Goal: Task Accomplishment & Management: Use online tool/utility

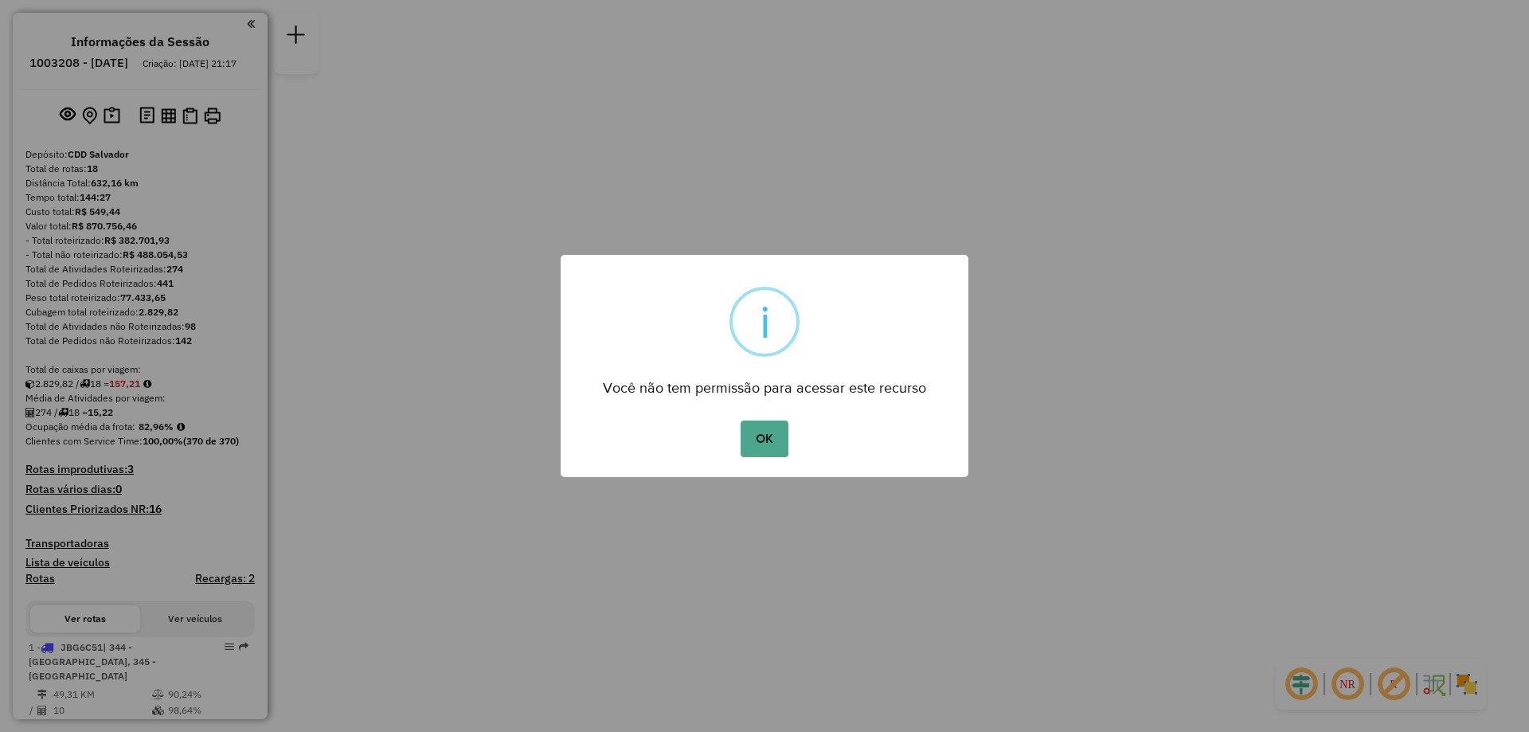
click at [741, 421] on button "OK" at bounding box center [764, 439] width 47 height 37
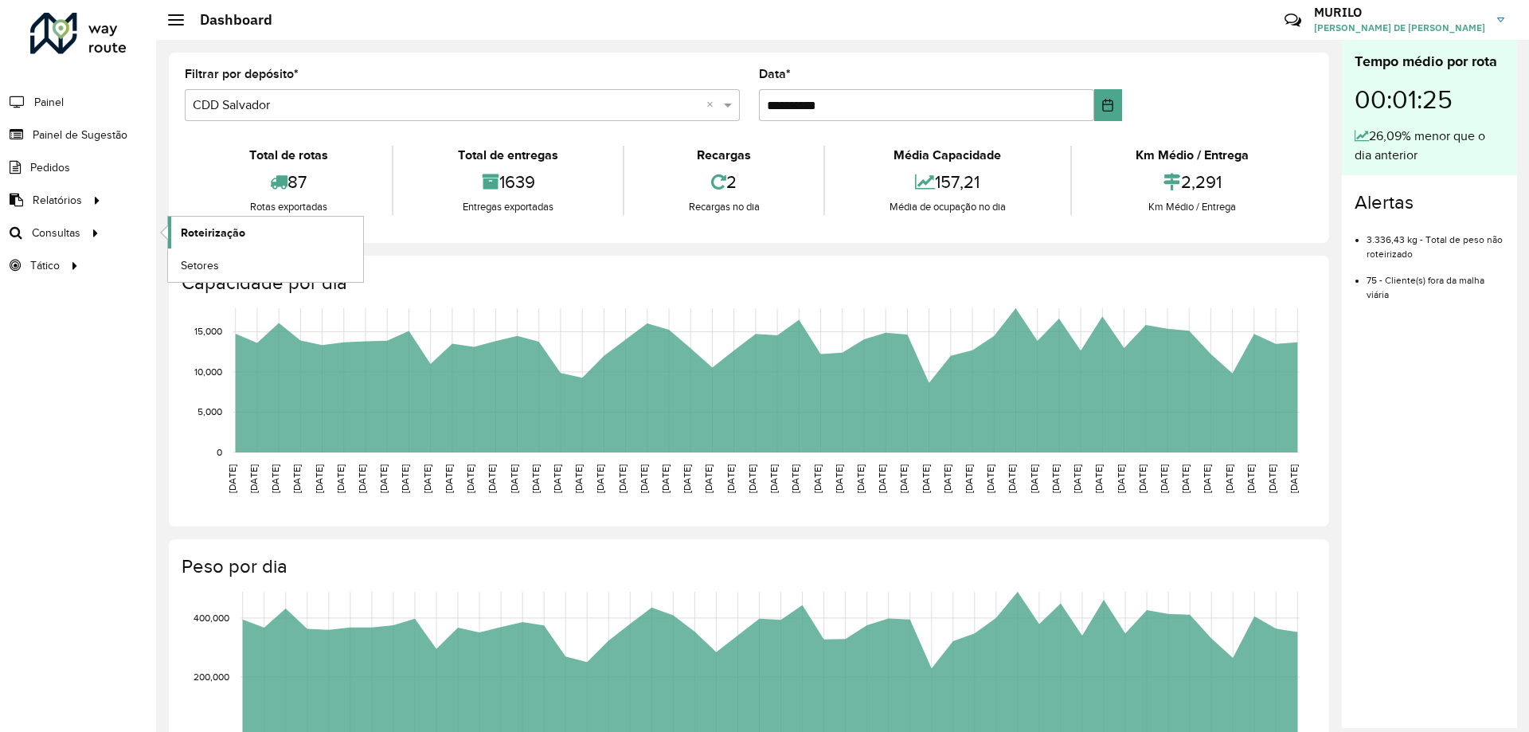
click at [207, 235] on span "Roteirização" at bounding box center [213, 233] width 65 height 17
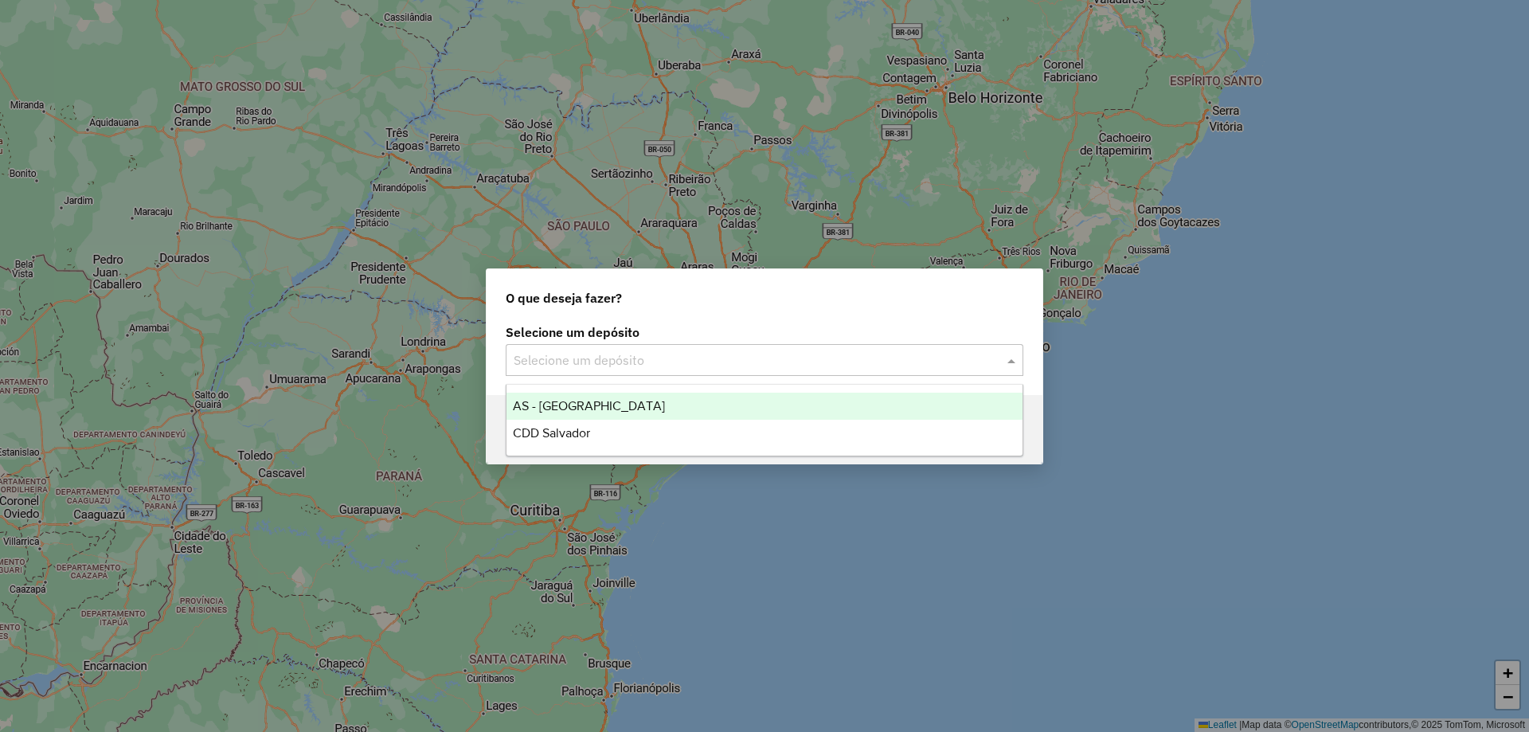
click at [691, 360] on input "text" at bounding box center [749, 360] width 470 height 19
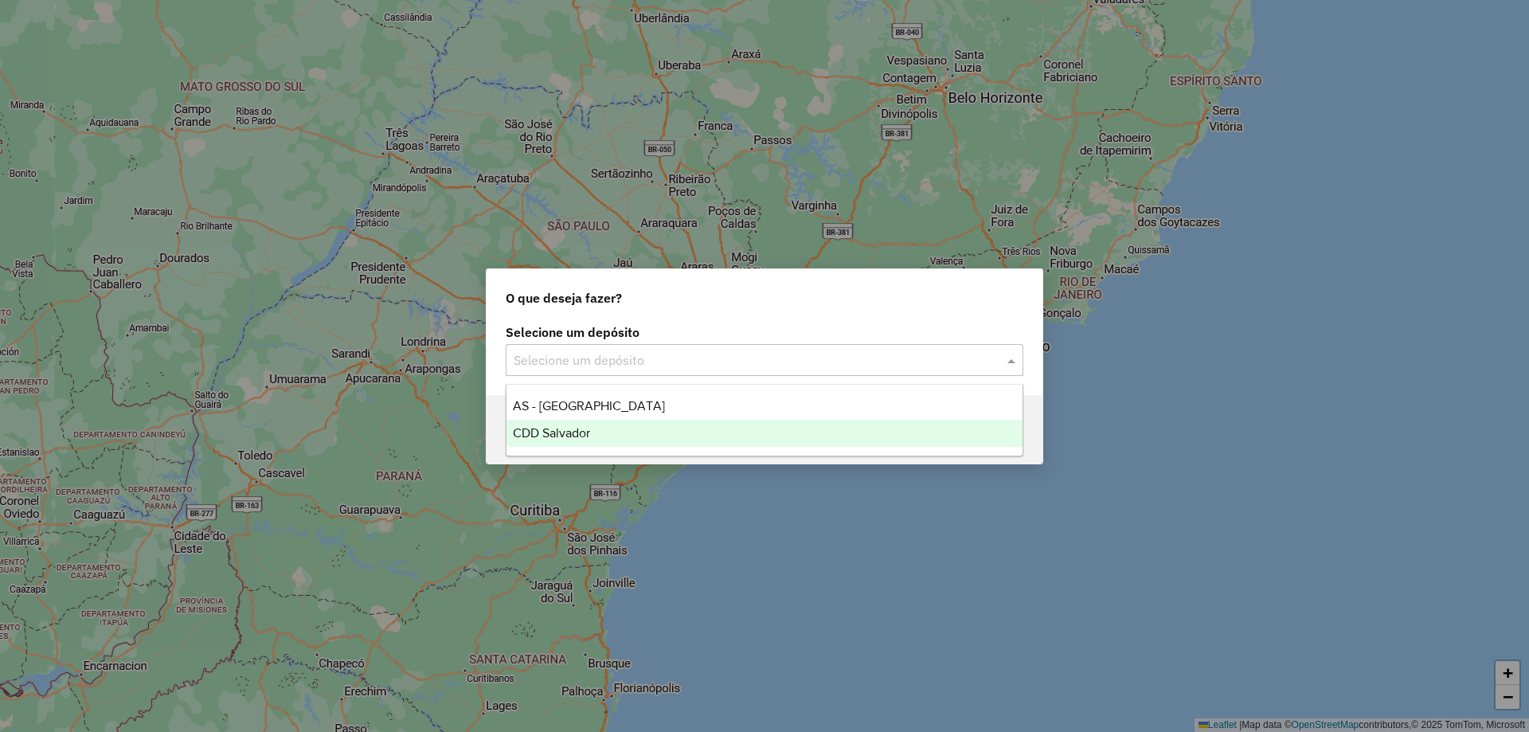
click at [639, 441] on div "CDD Salvador" at bounding box center [765, 433] width 516 height 27
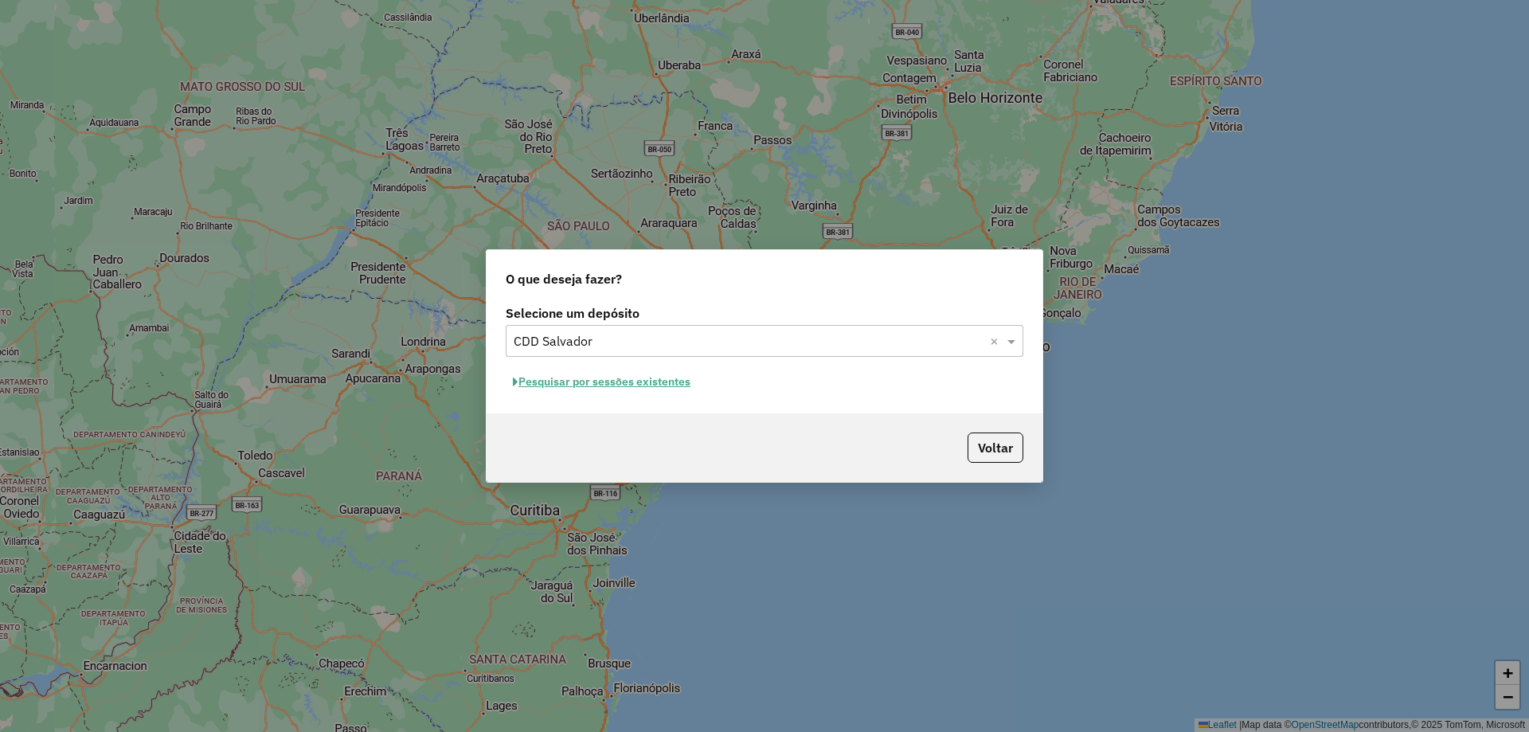
click at [559, 392] on button "Pesquisar por sessões existentes" at bounding box center [602, 382] width 192 height 25
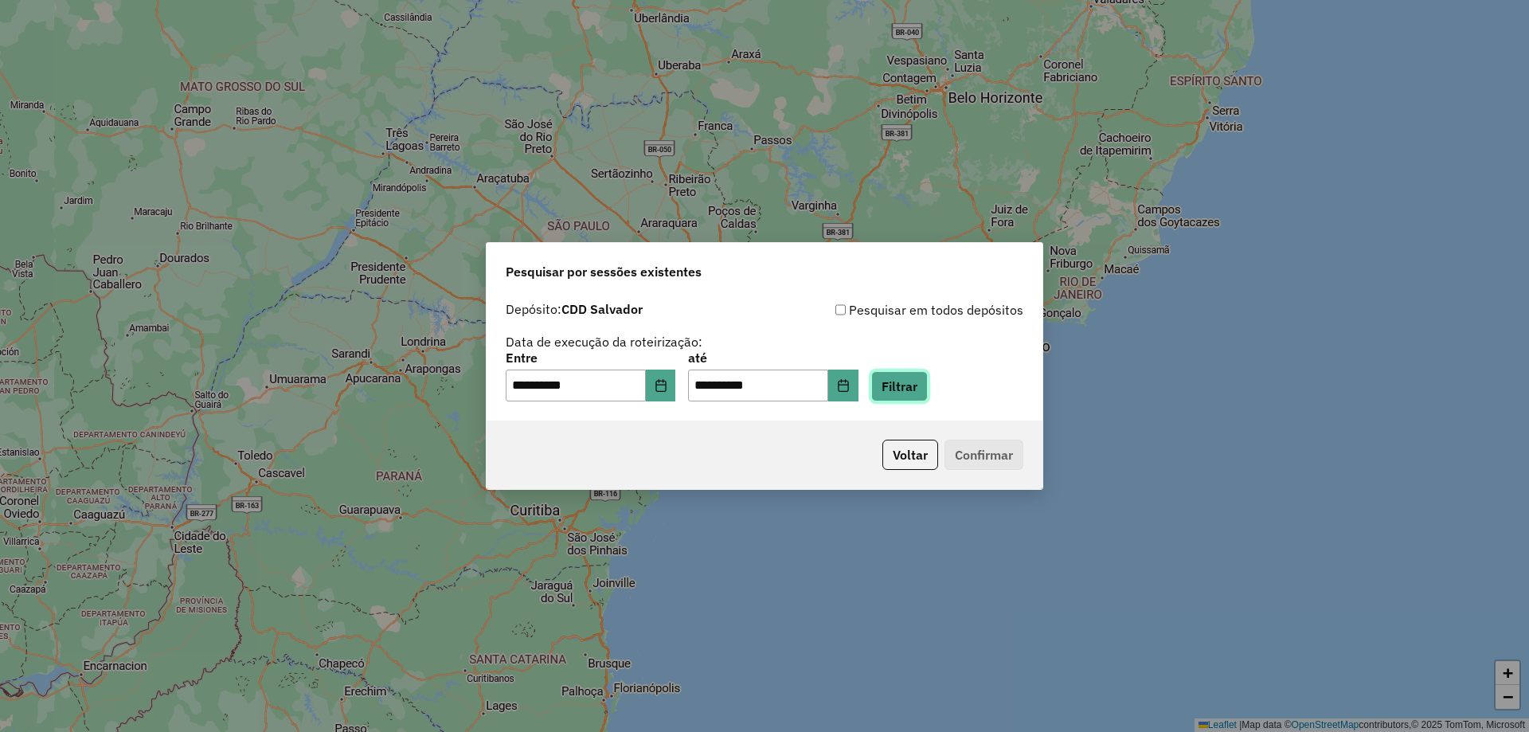
click at [926, 388] on button "Filtrar" at bounding box center [899, 386] width 57 height 30
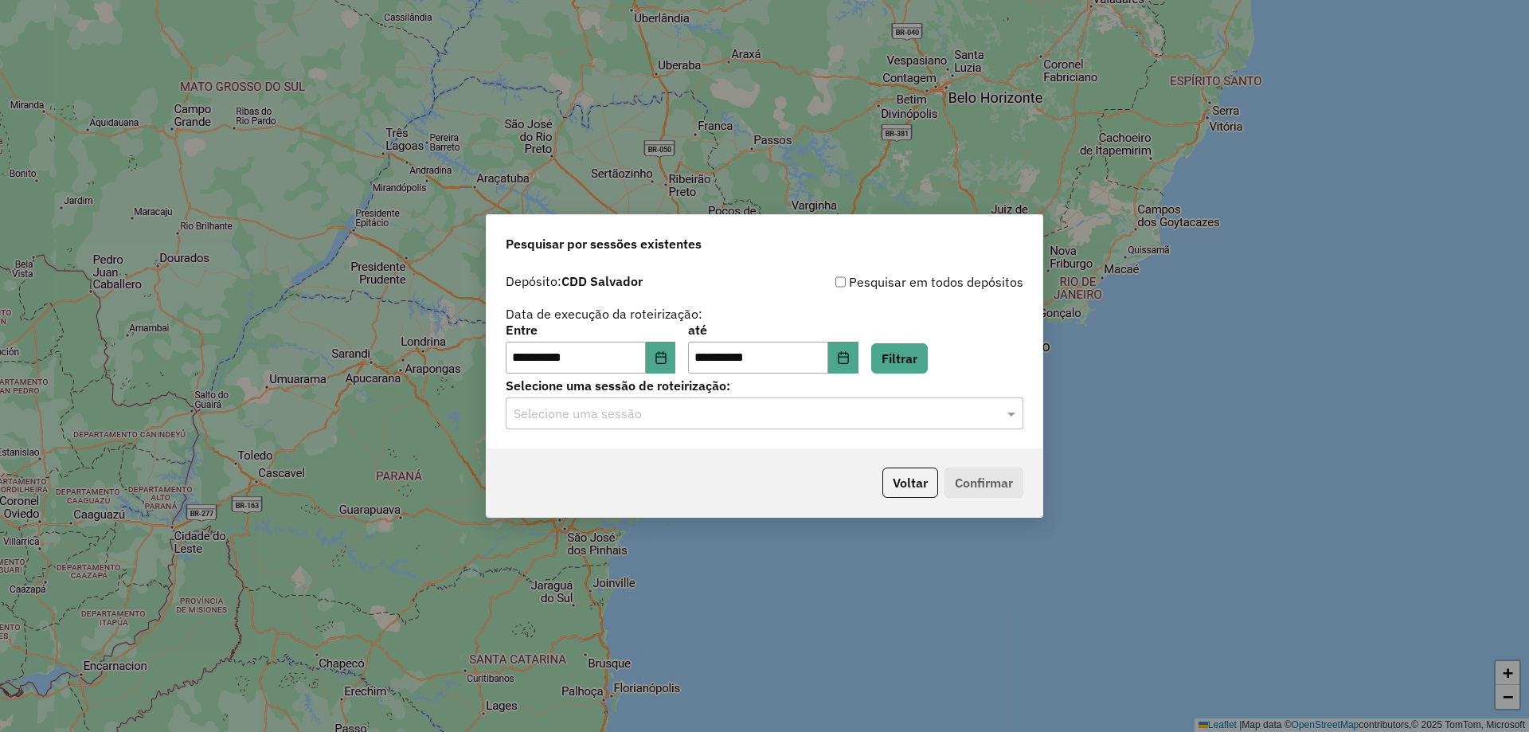
click at [879, 415] on input "text" at bounding box center [749, 414] width 470 height 19
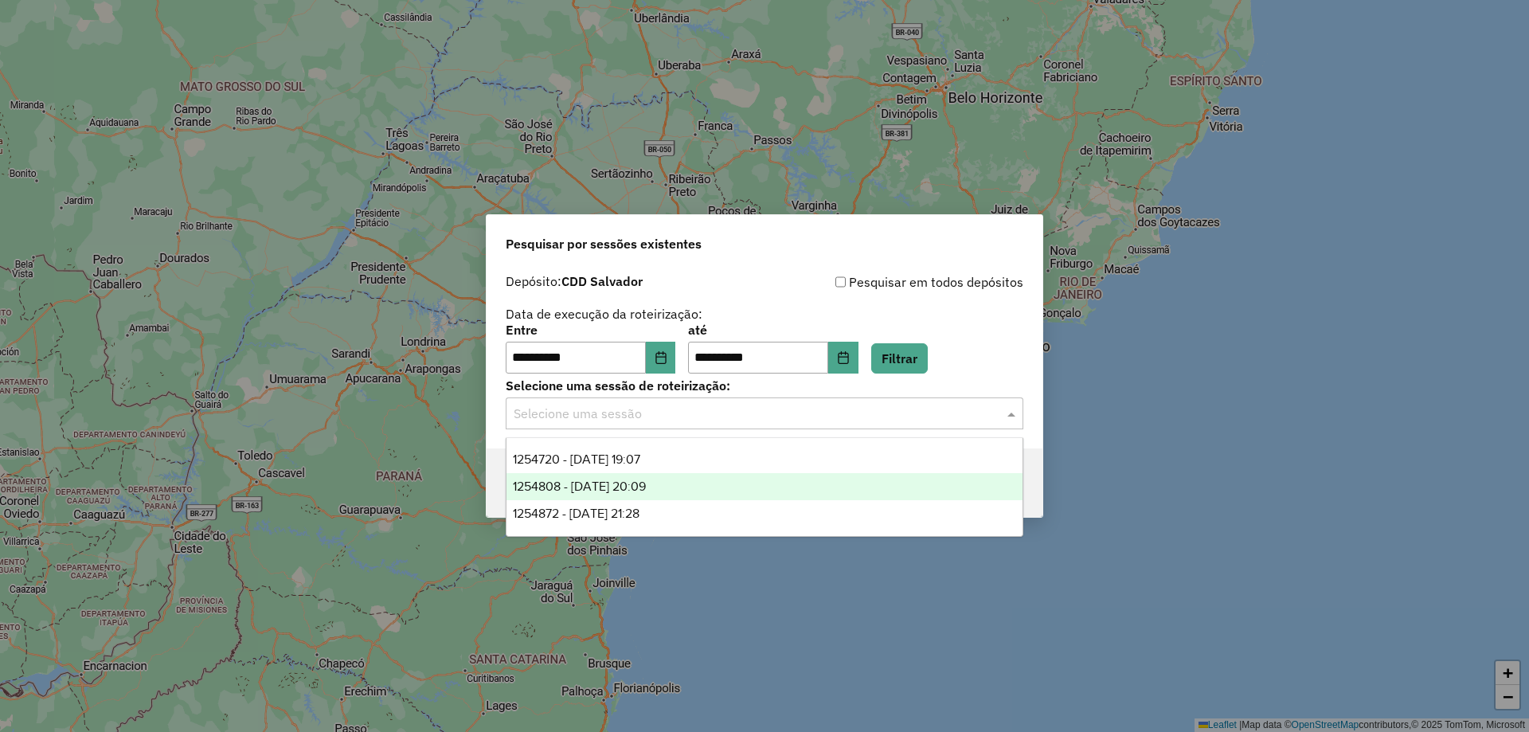
click at [754, 491] on div "1254808 - 28/08/2025 20:09" at bounding box center [765, 486] width 516 height 27
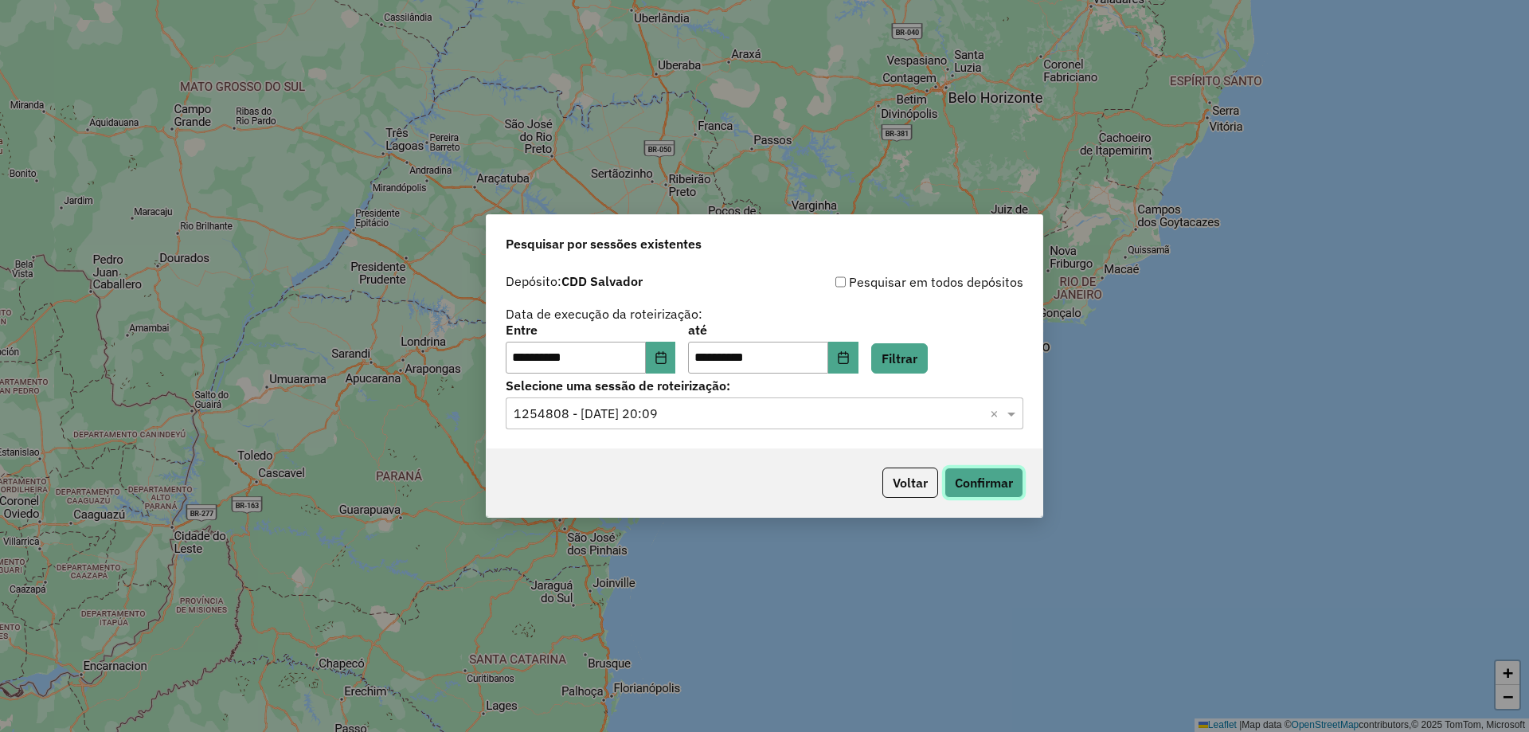
click at [969, 480] on button "Confirmar" at bounding box center [984, 483] width 79 height 30
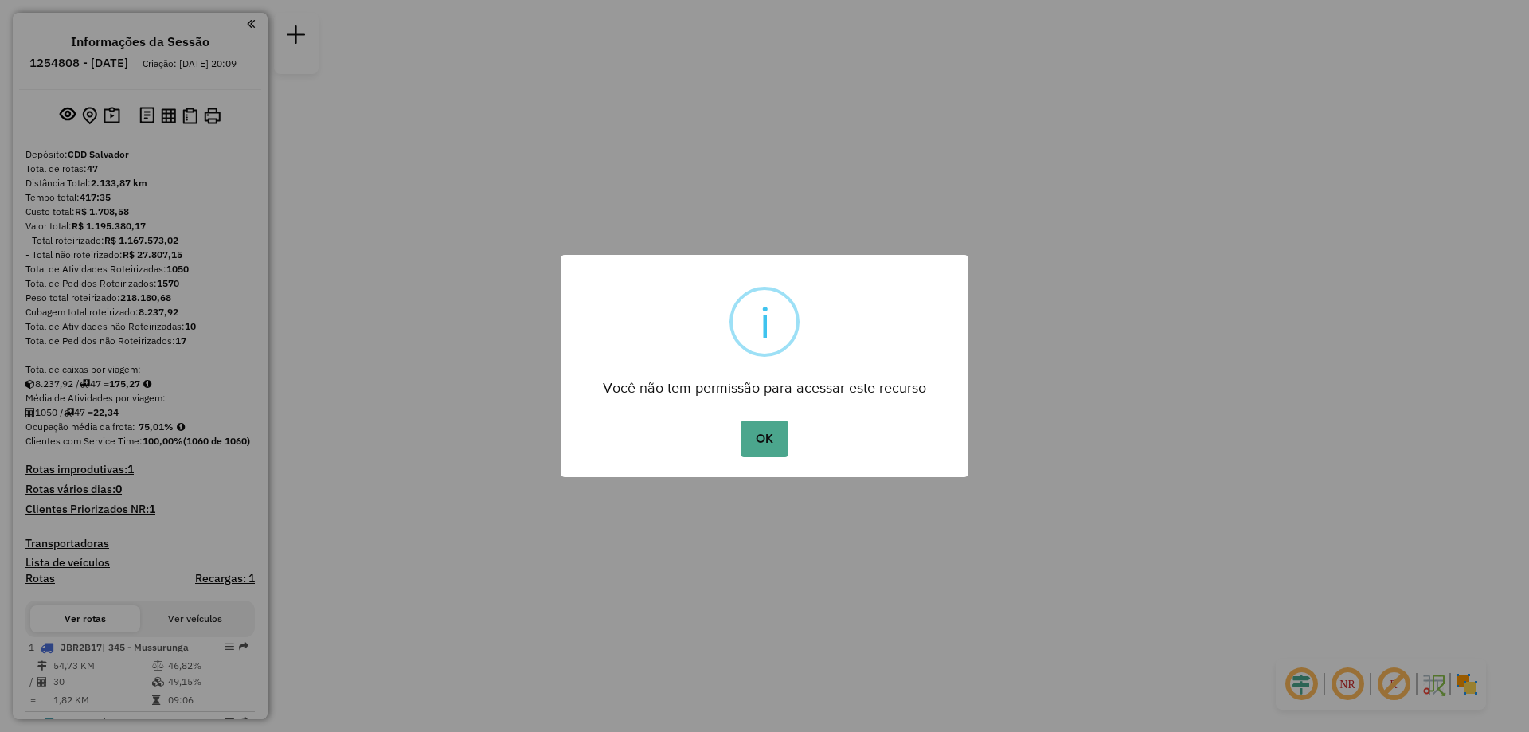
click at [768, 417] on div "OK No Cancel" at bounding box center [765, 439] width 408 height 45
click at [787, 447] on button "OK" at bounding box center [764, 439] width 47 height 37
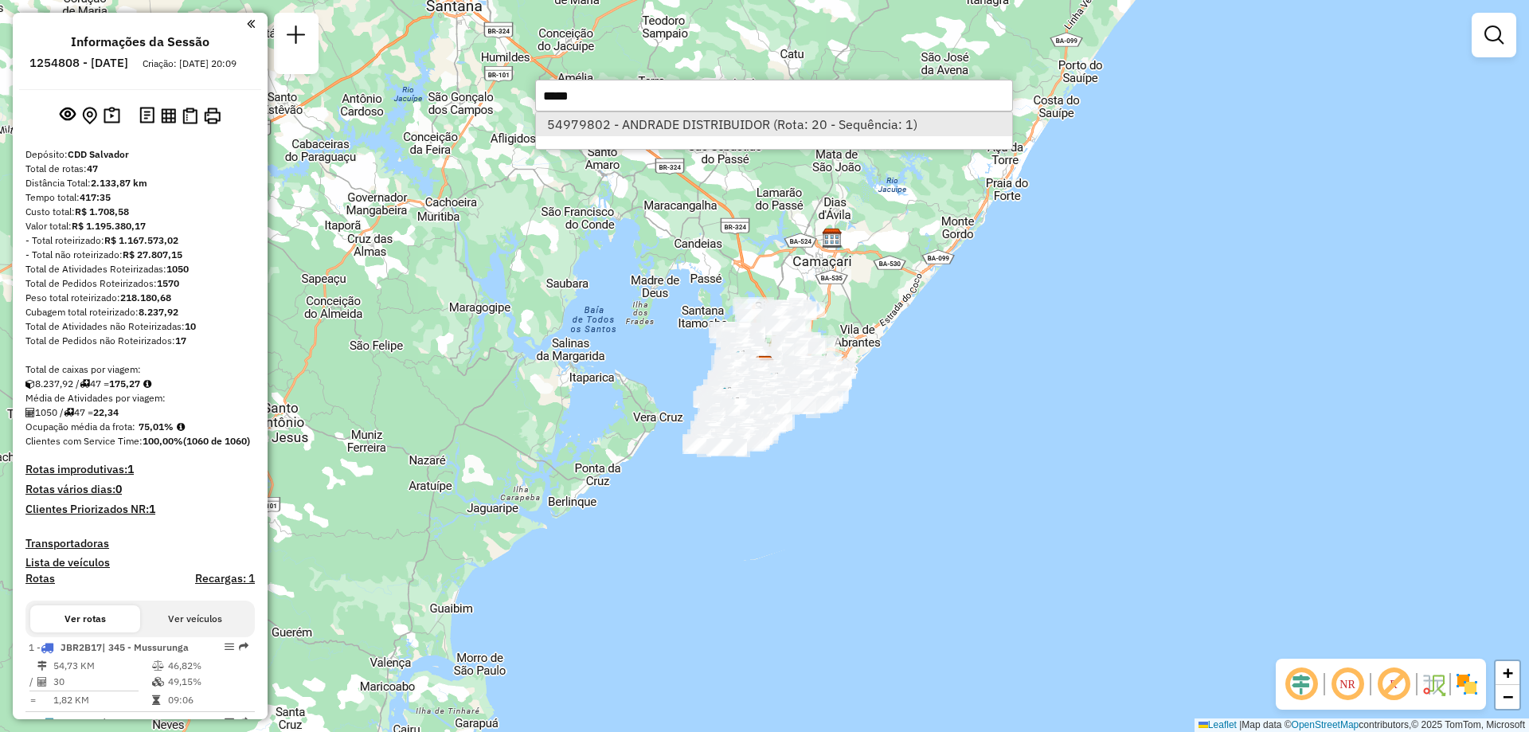
type input "*****"
click at [777, 128] on li "54979802 - ANDRADE DISTRIBUIDOR (Rota: 20 - Sequência: 1)" at bounding box center [774, 124] width 476 height 24
select select "**********"
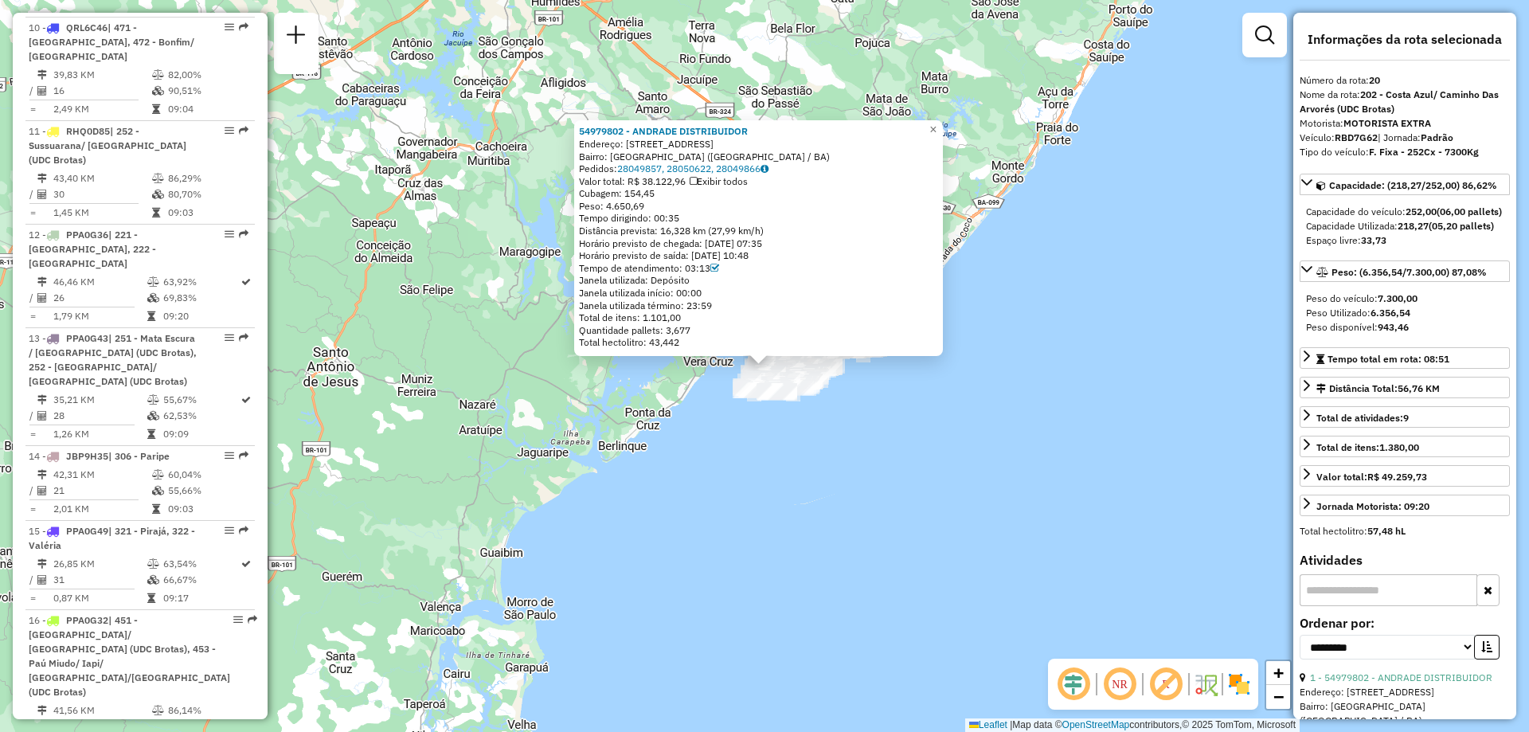
scroll to position [2492, 0]
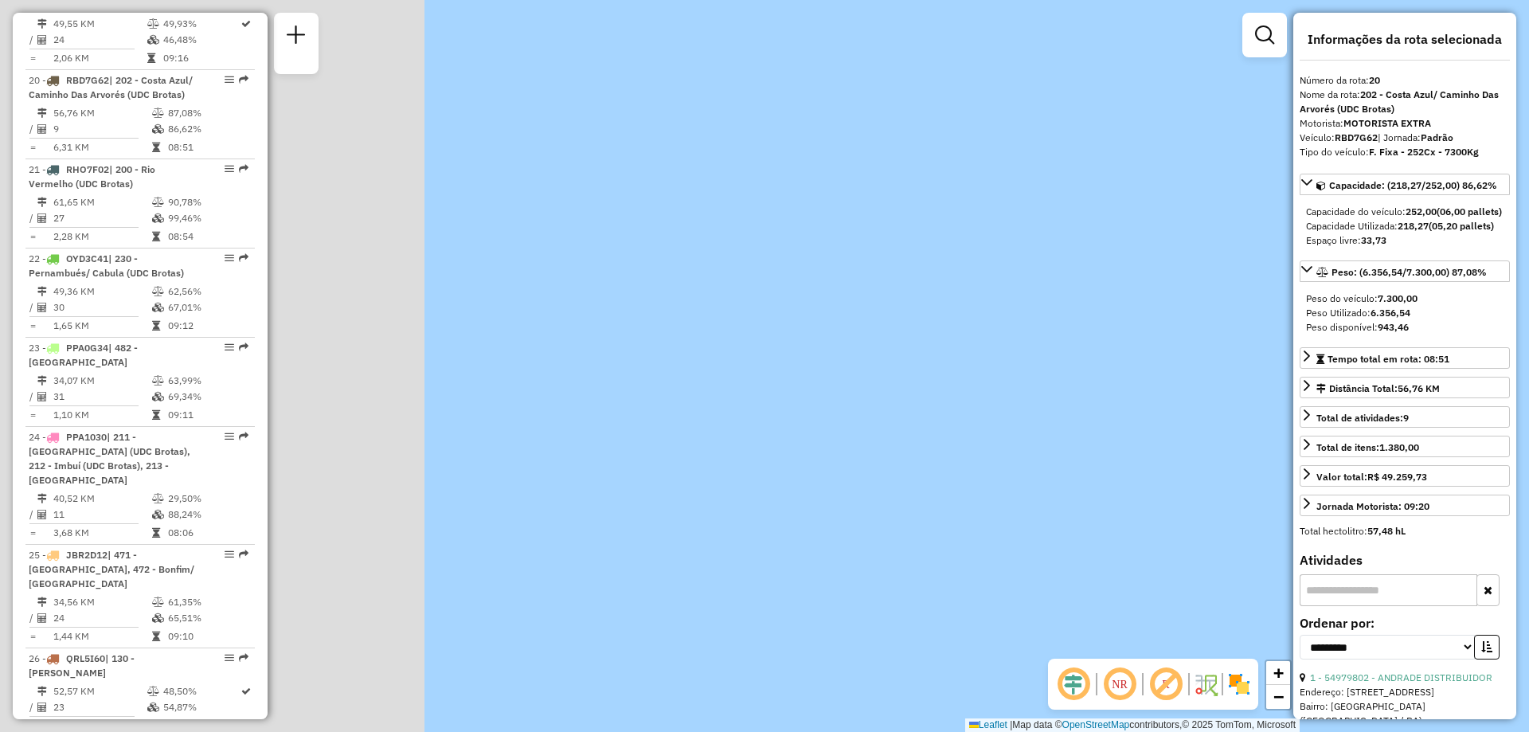
drag, startPoint x: 518, startPoint y: 243, endPoint x: 1113, endPoint y: 763, distance: 790.4
click at [1113, 731] on html "Aguarde... Pop-up bloqueado! Seu navegador bloqueou automáticamente a abertura …" at bounding box center [764, 366] width 1529 height 732
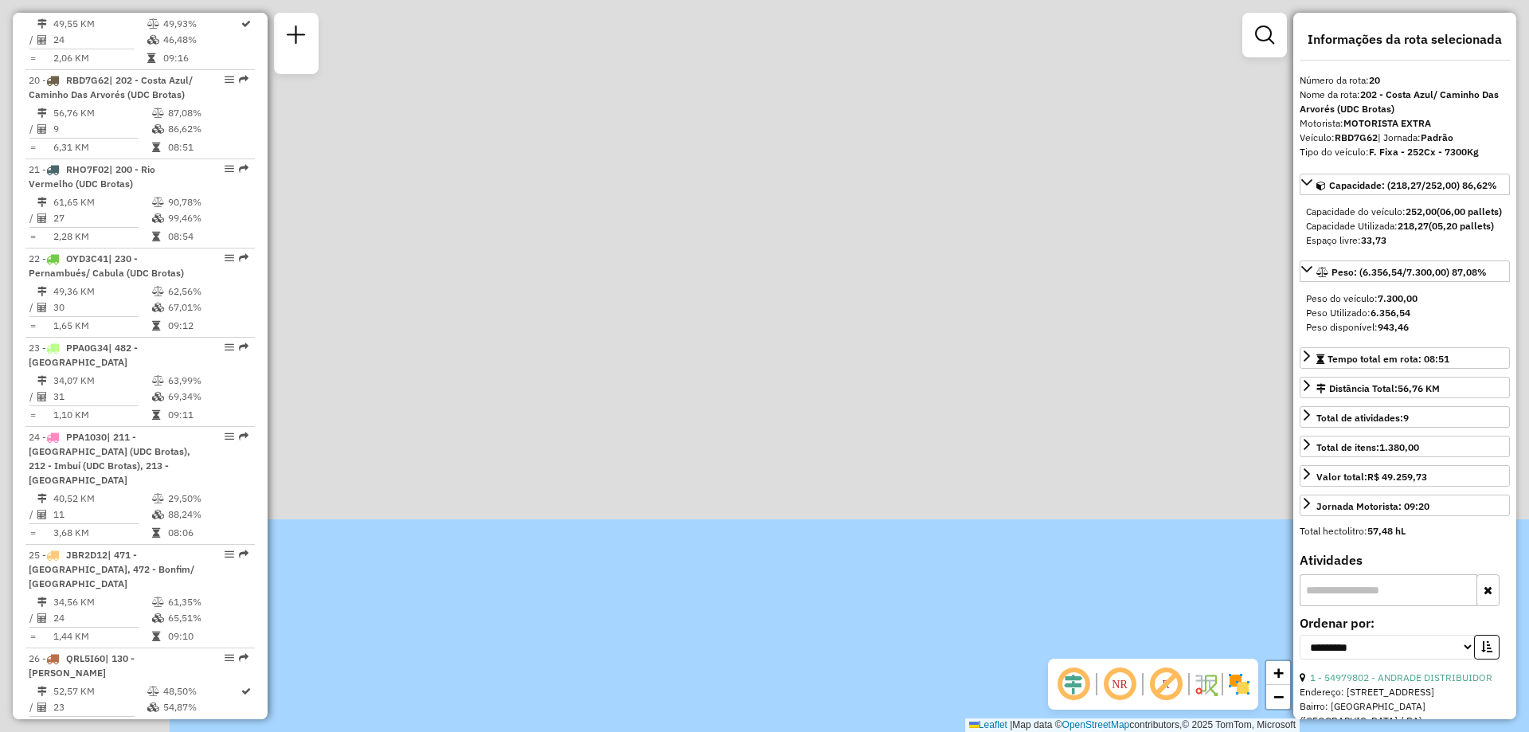
drag, startPoint x: 549, startPoint y: 163, endPoint x: 860, endPoint y: 687, distance: 608.6
click at [889, 731] on html "Aguarde... Pop-up bloqueado! Seu navegador bloqueou automáticamente a abertura …" at bounding box center [764, 366] width 1529 height 732
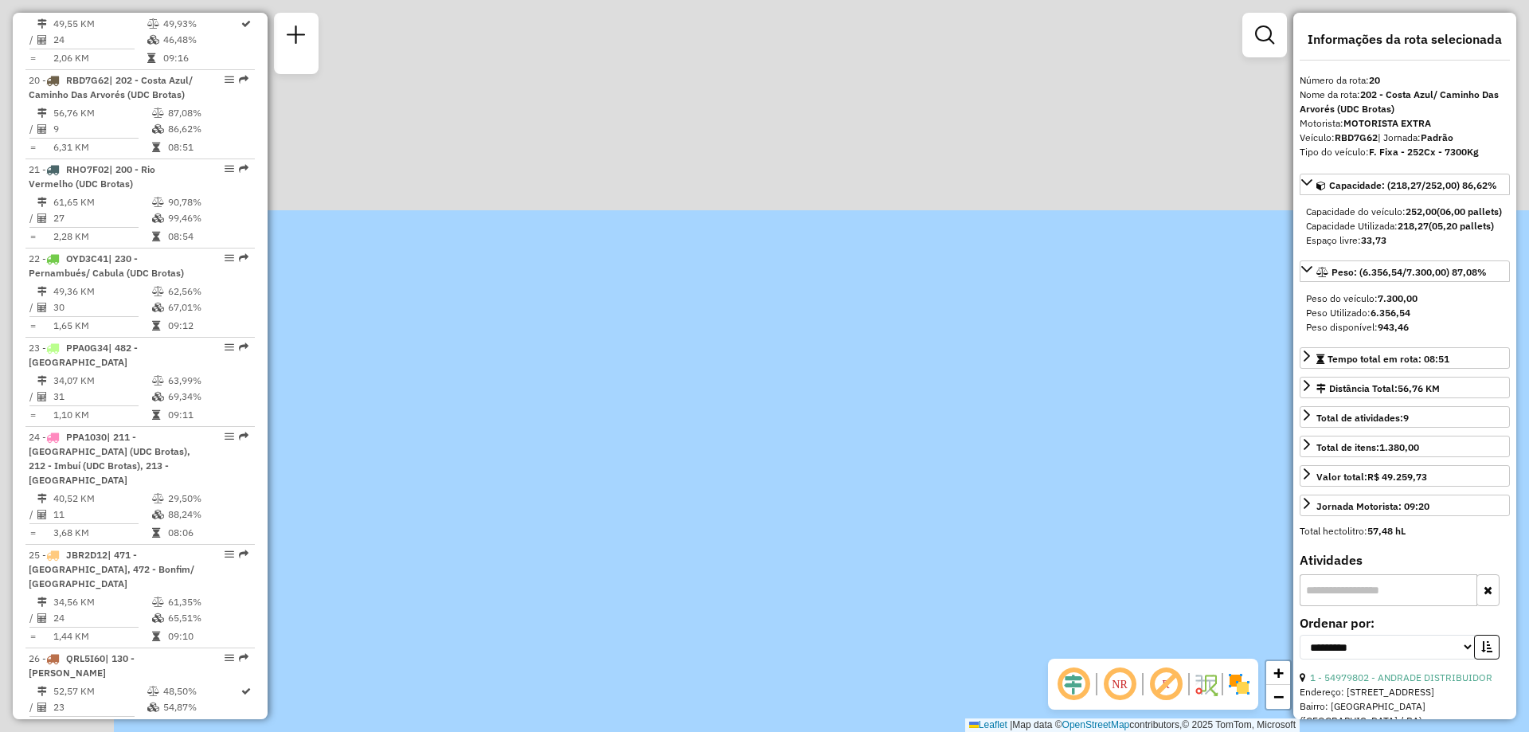
drag, startPoint x: 655, startPoint y: 165, endPoint x: 848, endPoint y: 561, distance: 440.4
click at [850, 568] on div "54979802 - ANDRADE DISTRIBUIDOR Endereço: R Emiliano Galiza 48 Bairro: BOCA DO …" at bounding box center [764, 366] width 1529 height 732
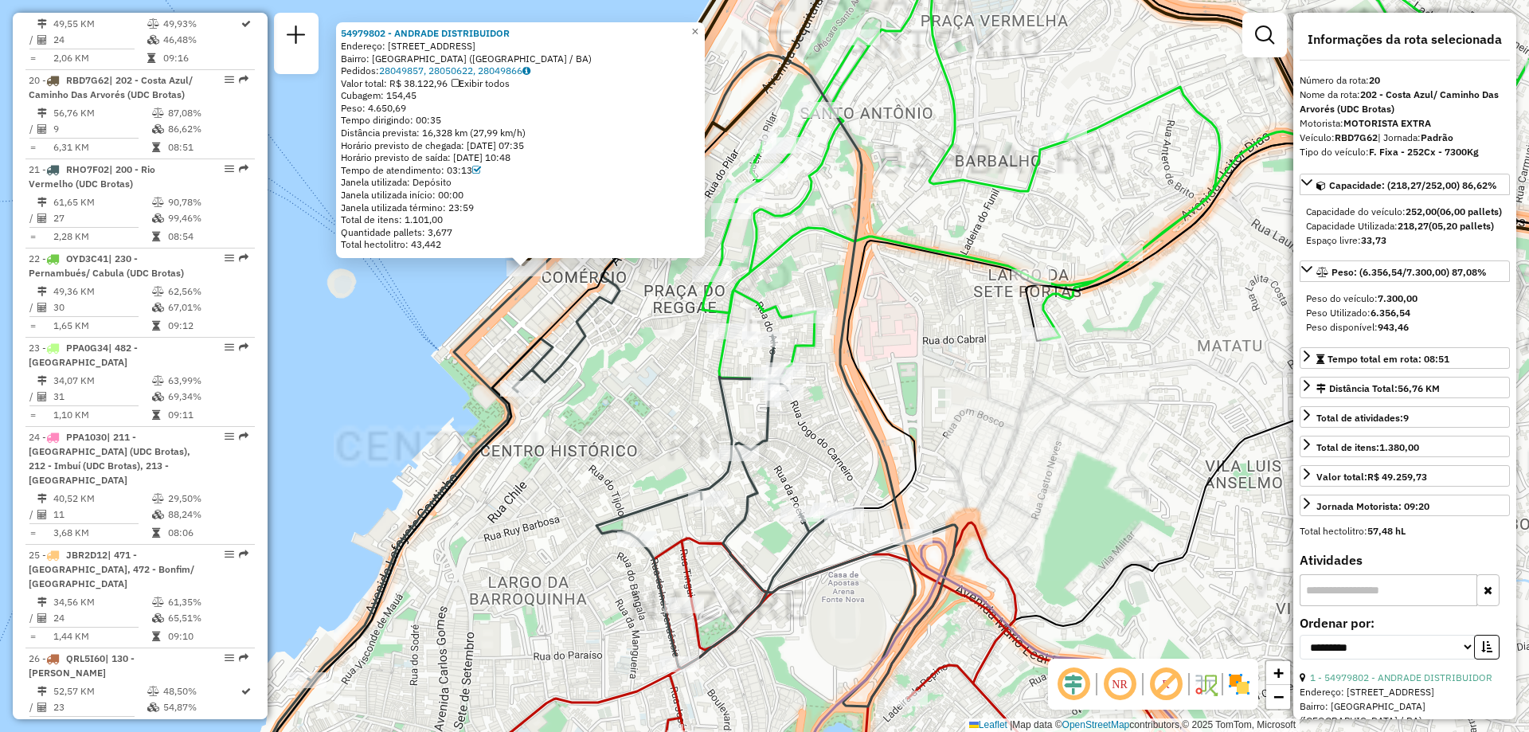
drag, startPoint x: 572, startPoint y: 415, endPoint x: 605, endPoint y: 464, distance: 59.7
click at [606, 464] on div "Rota 20 - Placa RBD7G62 54924944 - TPJ RESTAURANTE LTDA Rota 43 - Placa PPA1B26…" at bounding box center [764, 366] width 1529 height 732
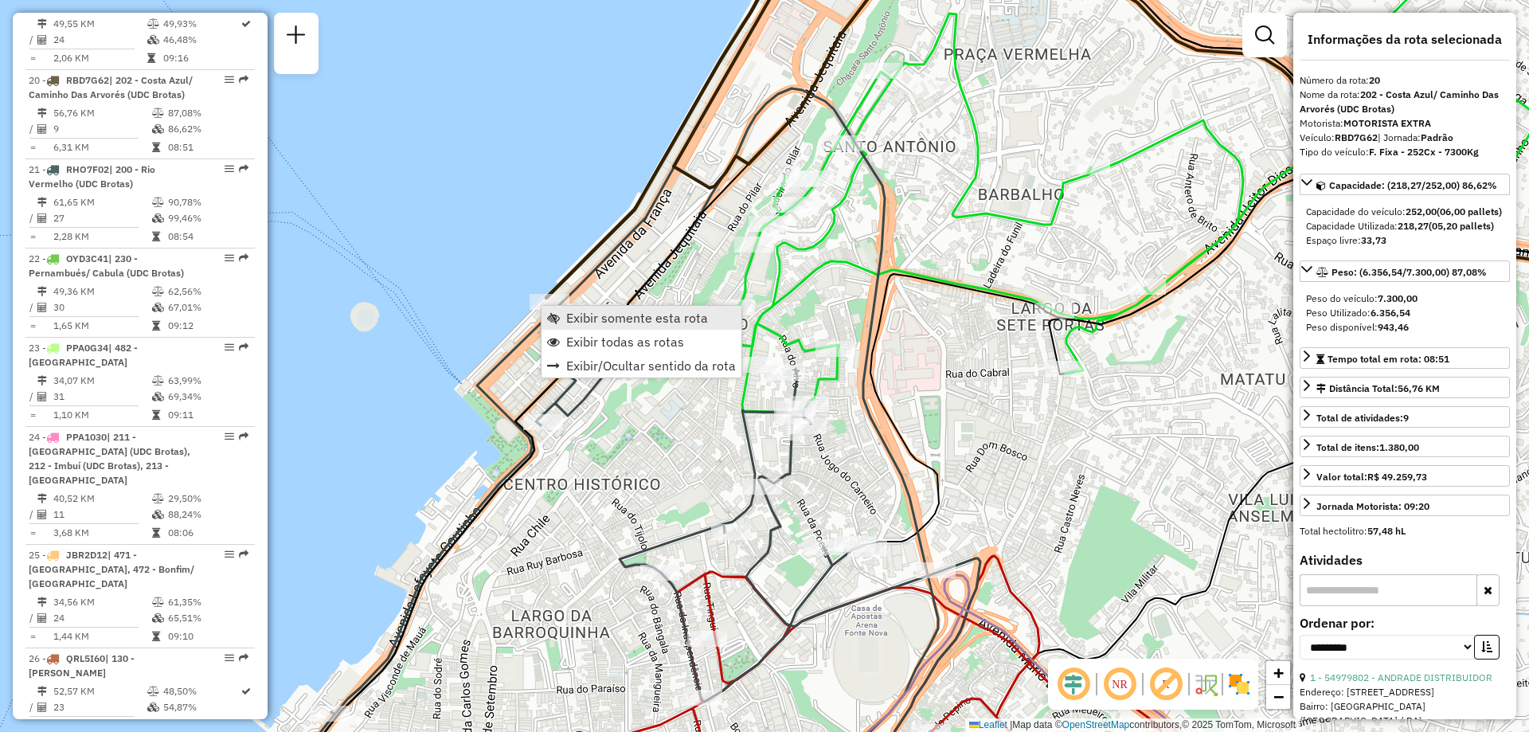
click at [578, 319] on span "Exibir somente esta rota" at bounding box center [637, 317] width 142 height 13
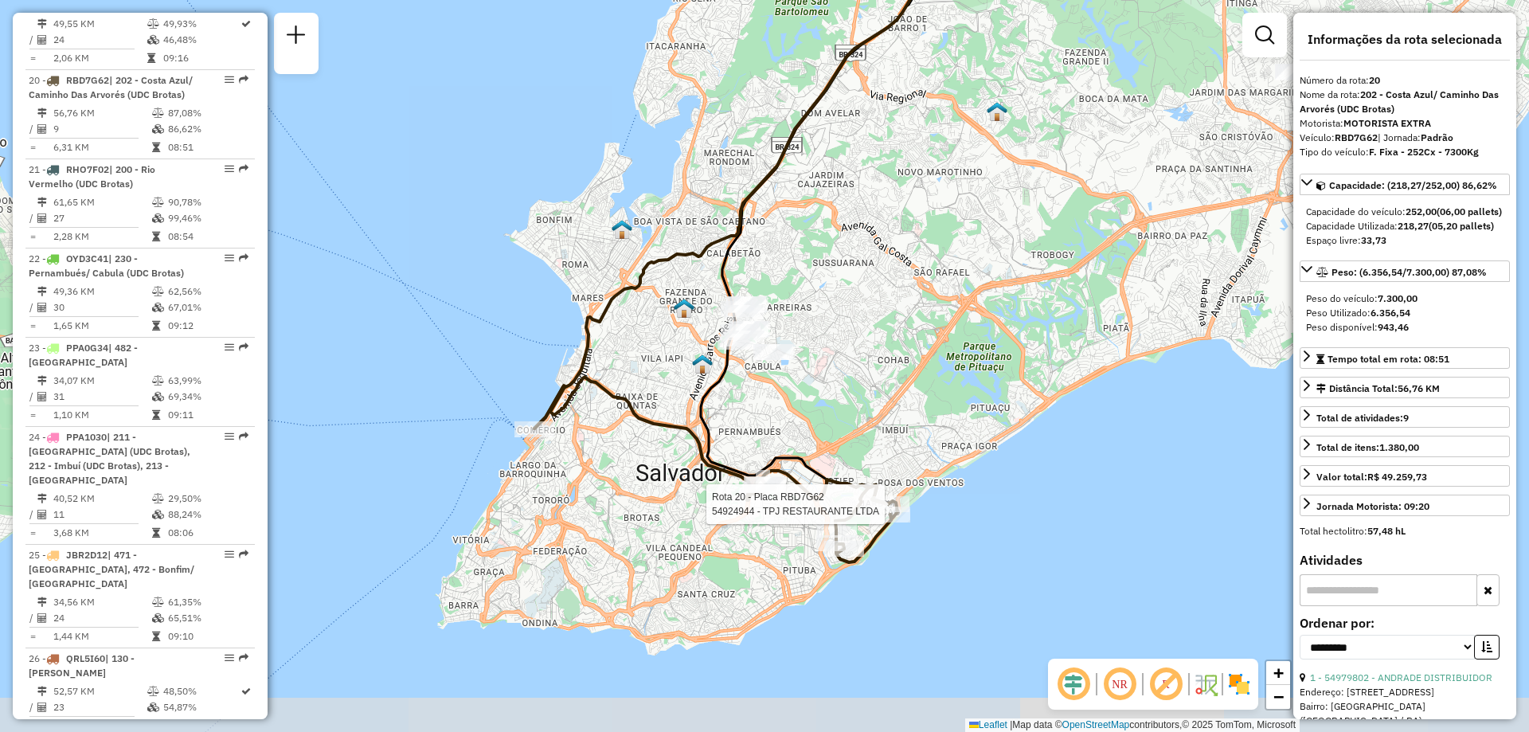
drag, startPoint x: 724, startPoint y: 539, endPoint x: 647, endPoint y: 490, distance: 91.7
click at [652, 492] on div "Rota 20 - Placa RBD7G62 54924944 - TPJ RESTAURANTE LTDA Janela de atendimento G…" at bounding box center [764, 366] width 1529 height 732
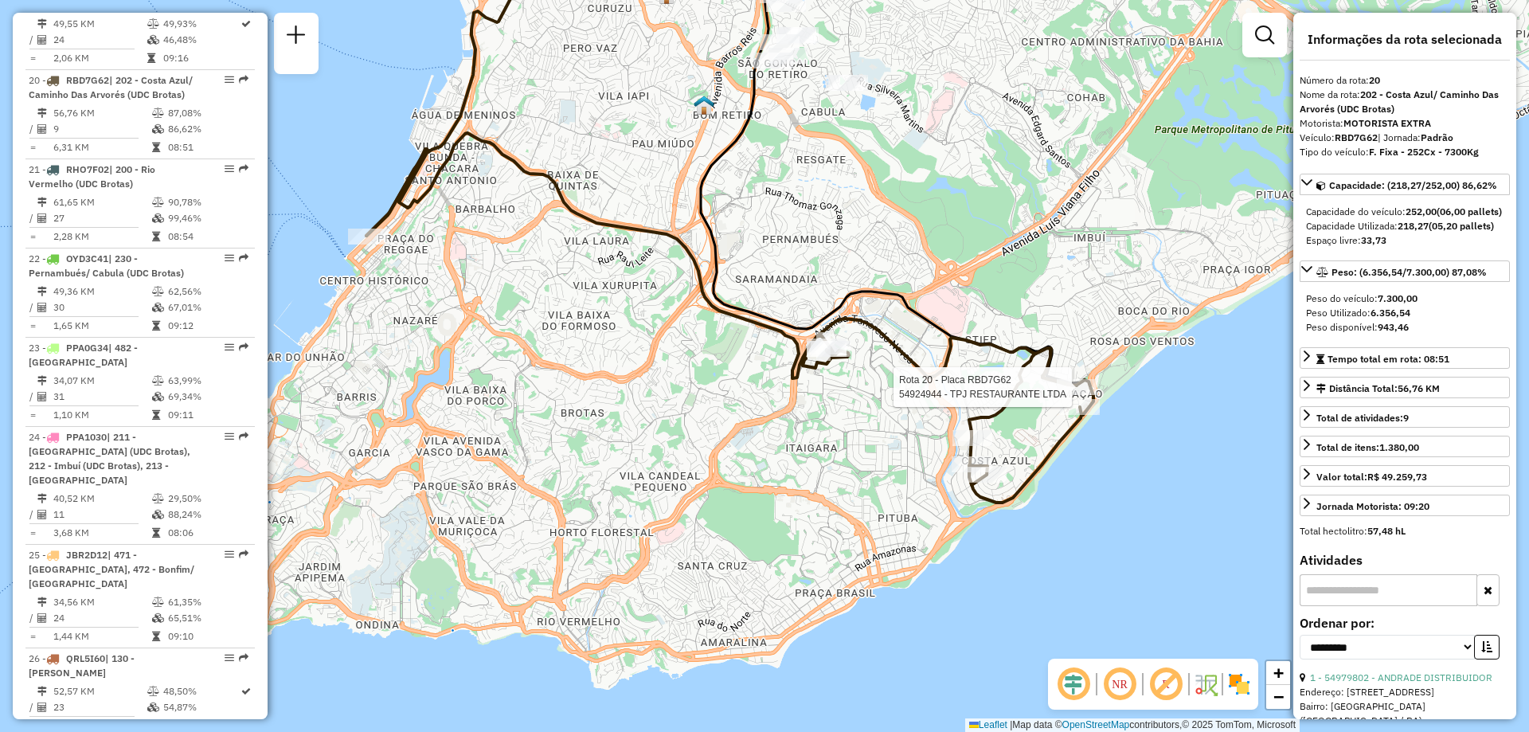
drag, startPoint x: 1071, startPoint y: 554, endPoint x: 991, endPoint y: 543, distance: 80.4
click at [991, 543] on div "Rota 20 - Placa RBD7G62 54924944 - TPJ RESTAURANTE LTDA Janela de atendimento G…" at bounding box center [764, 366] width 1529 height 732
